Goal: Task Accomplishment & Management: Use online tool/utility

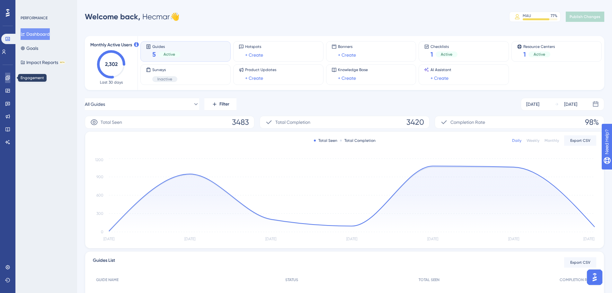
click at [5, 77] on link at bounding box center [7, 78] width 5 height 10
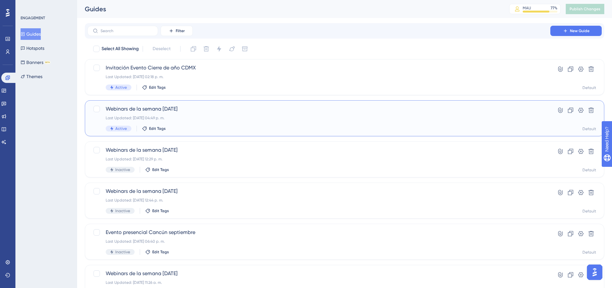
click at [223, 115] on div "Webinars de la semana [DATE] Last Updated: [DATE] 04:49 p. m. Active Edit Tags" at bounding box center [319, 118] width 426 height 26
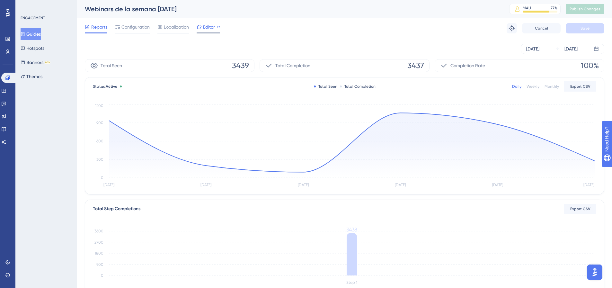
click at [207, 31] on span "Editor" at bounding box center [209, 27] width 12 height 8
click at [127, 31] on div "Configuration" at bounding box center [132, 28] width 35 height 10
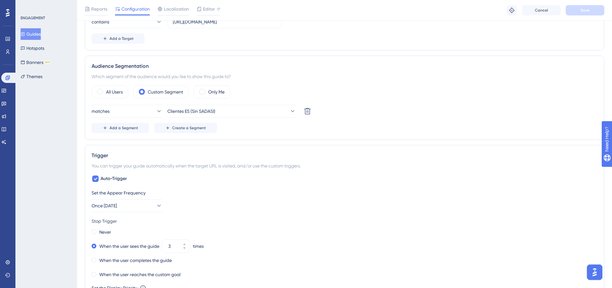
scroll to position [225, 0]
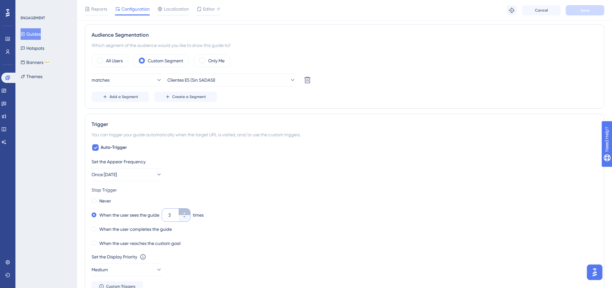
click at [186, 212] on icon at bounding box center [184, 213] width 4 height 4
type input "5"
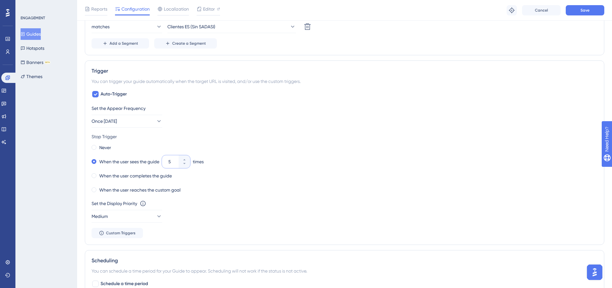
scroll to position [353, 0]
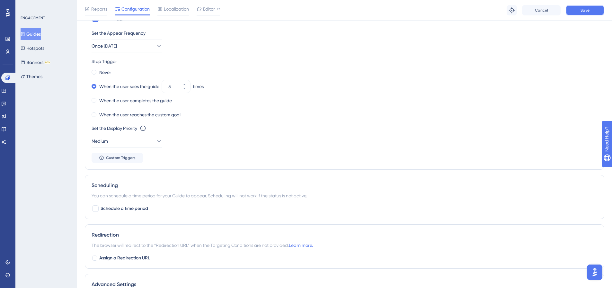
click at [584, 13] on button "Save" at bounding box center [584, 10] width 39 height 10
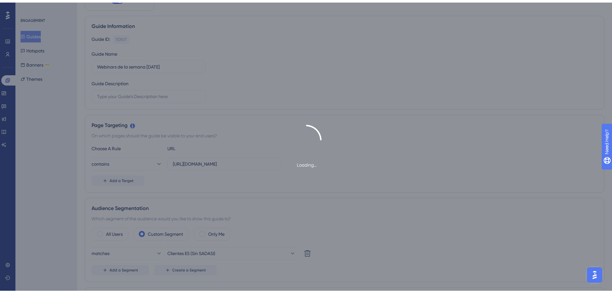
scroll to position [0, 0]
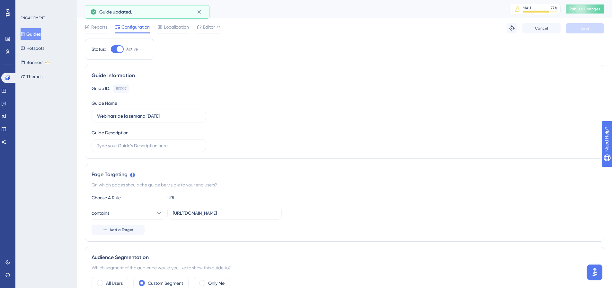
click at [586, 7] on span "Publish Changes" at bounding box center [584, 8] width 31 height 5
click at [10, 40] on link at bounding box center [7, 39] width 5 height 10
